Goal: Obtain resource: Download file/media

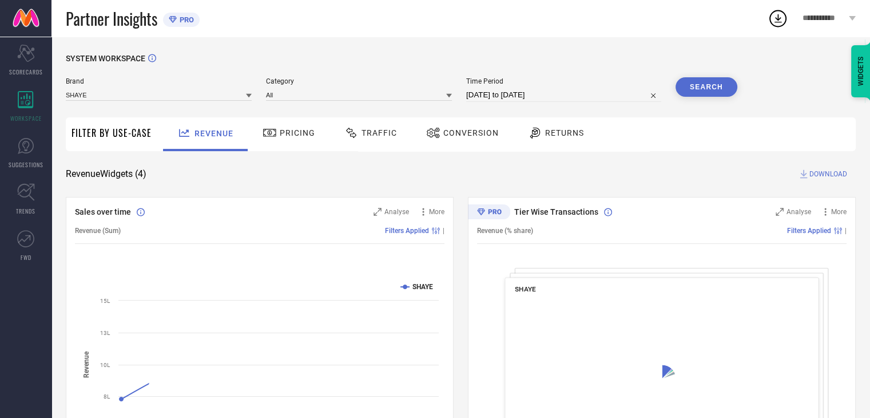
click at [488, 133] on span "Conversion" at bounding box center [471, 132] width 56 height 9
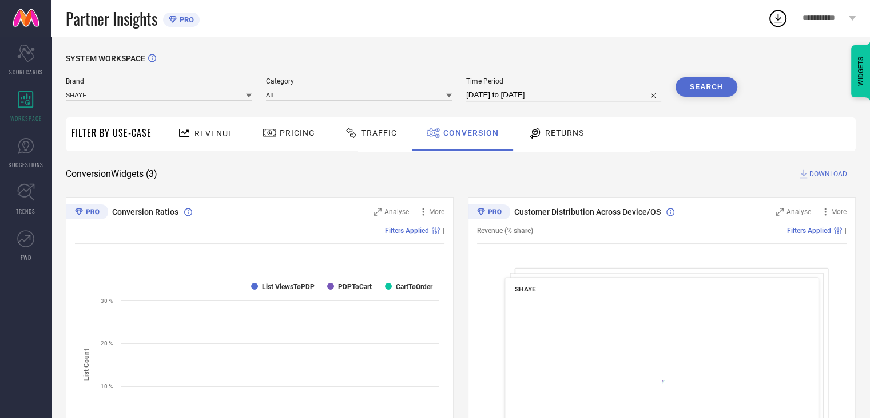
select select "6"
select select "2025"
select select "7"
select select "2025"
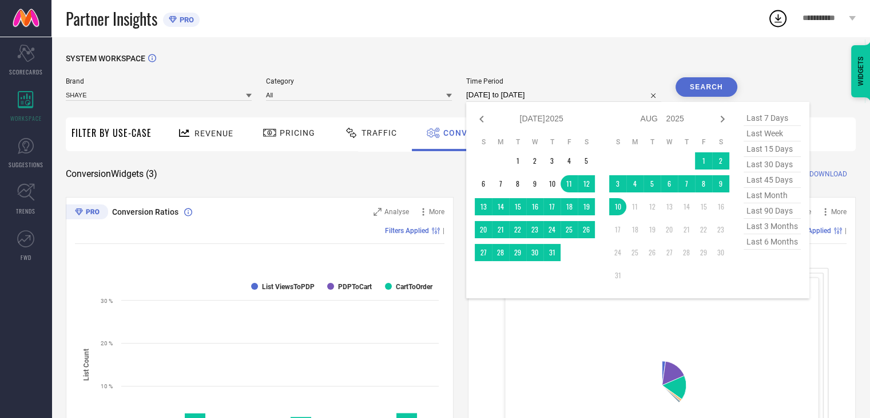
click at [585, 91] on input "[DATE] to [DATE]" at bounding box center [563, 95] width 195 height 14
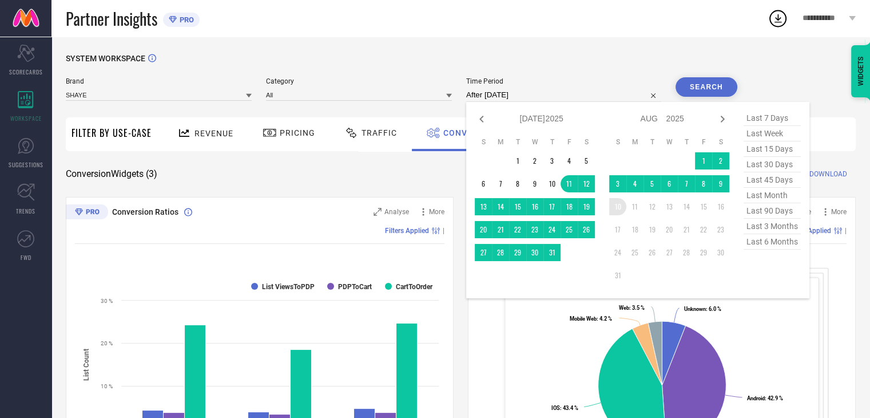
click at [617, 207] on td "10" at bounding box center [617, 206] width 17 height 17
type input "[DATE] to [DATE]"
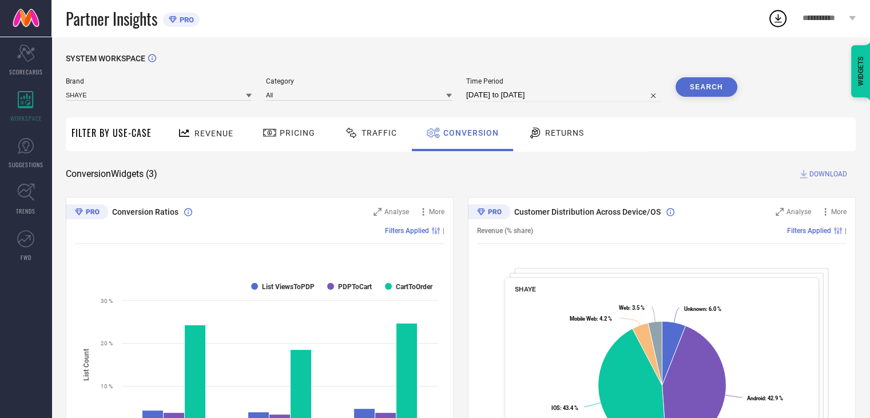
click at [696, 90] on button "Search" at bounding box center [707, 86] width 62 height 19
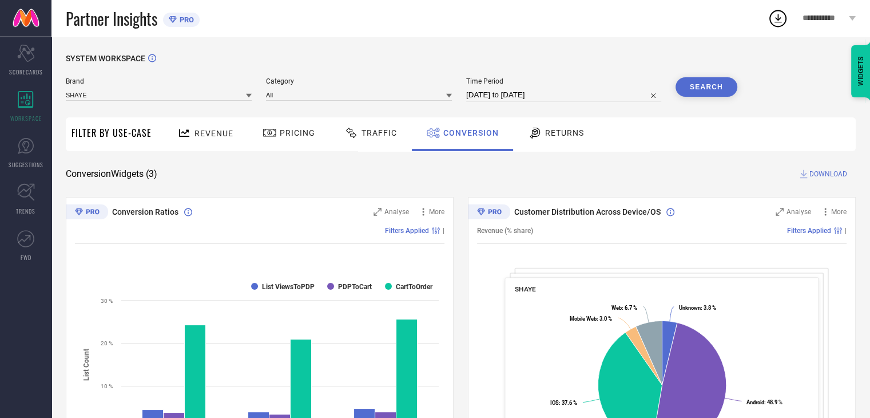
click at [823, 170] on span "DOWNLOAD" at bounding box center [829, 173] width 38 height 11
